Goal: Find contact information: Find contact information

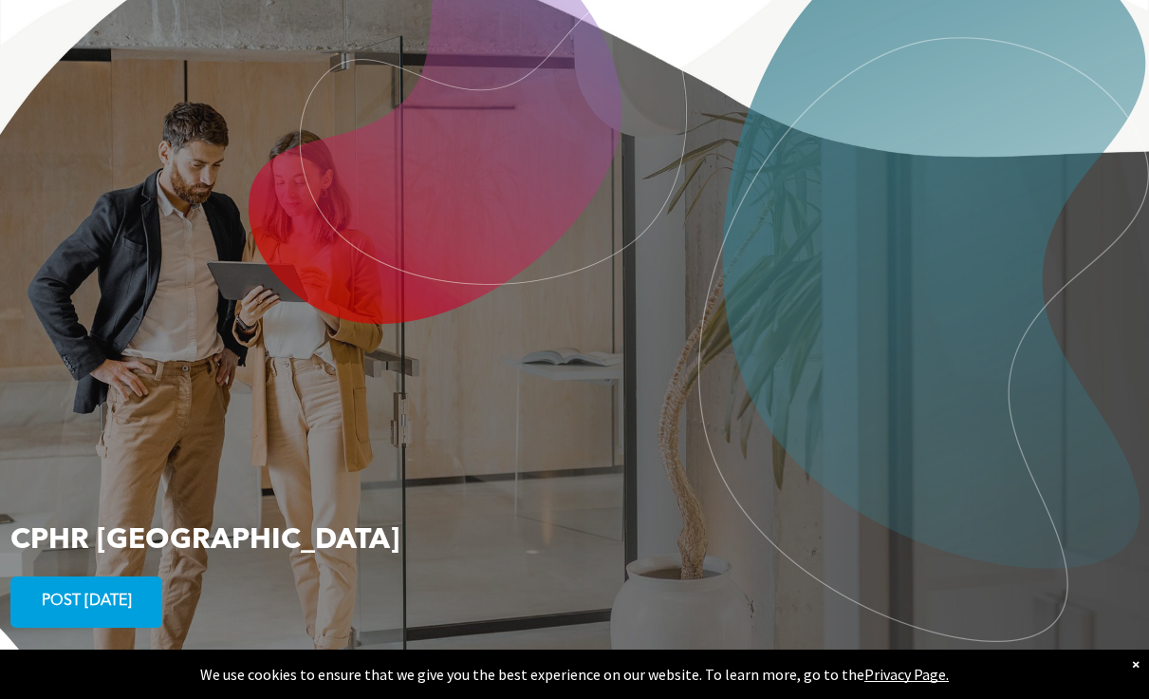
scroll to position [3578, 0]
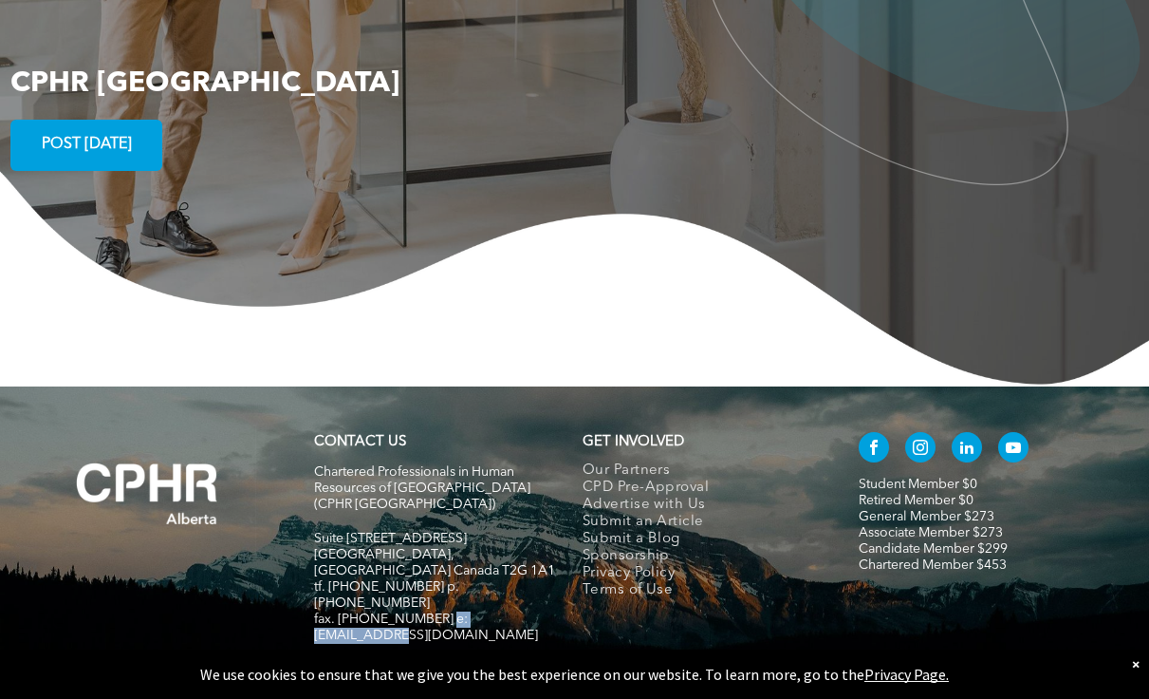
drag, startPoint x: 536, startPoint y: 519, endPoint x: 438, endPoint y: 525, distance: 97.9
click at [438, 525] on div "Chartered Professionals in Human Resources of Alberta (CPHR Alberta) Suite 320,…" at bounding box center [440, 562] width 252 height 200
copy span "info@cphrab.ca"
